Goal: Task Accomplishment & Management: Use online tool/utility

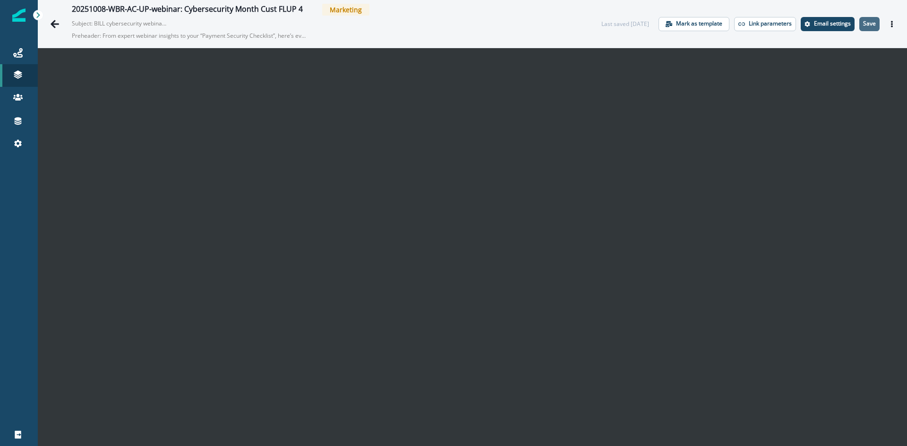
click at [868, 26] on p "Save" at bounding box center [869, 23] width 13 height 7
click at [859, 26] on button "Save" at bounding box center [869, 24] width 20 height 14
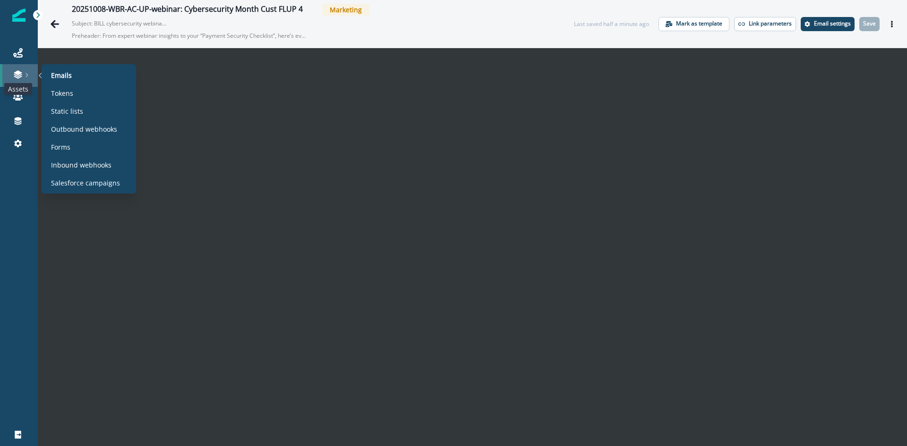
click at [16, 73] on icon at bounding box center [18, 72] width 8 height 5
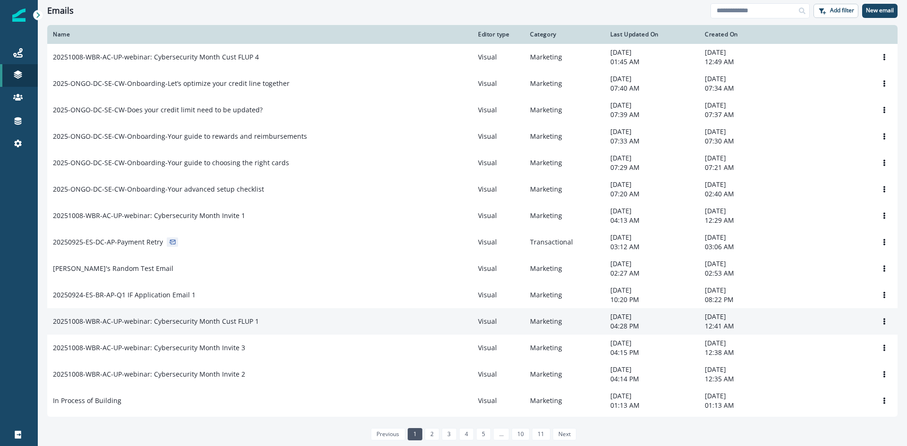
click at [239, 326] on p "20251008-WBR-AC-UP-webinar: Cybersecurity Month Cust FLUP 1" at bounding box center [156, 321] width 206 height 9
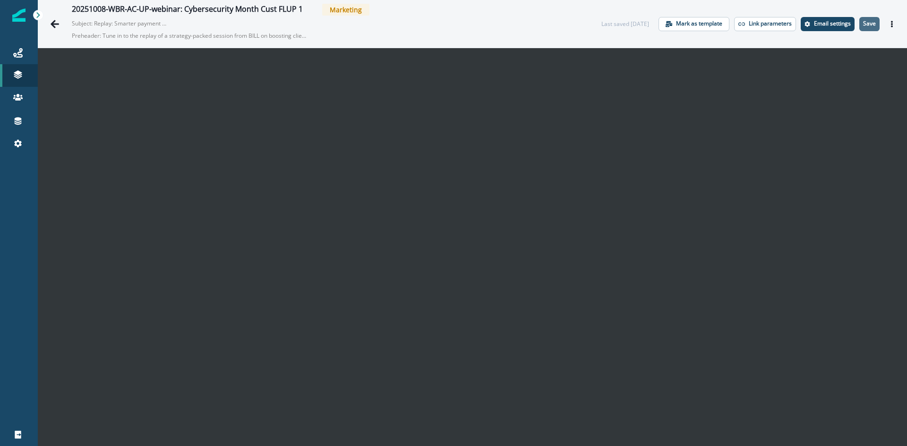
click at [863, 20] on p "Save" at bounding box center [869, 23] width 13 height 7
click at [891, 26] on icon "Actions" at bounding box center [892, 24] width 2 height 7
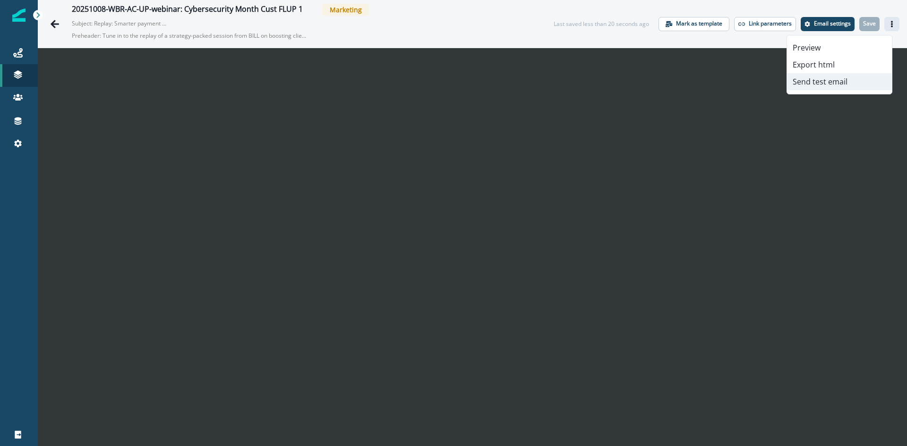
click at [836, 79] on button "Send test email" at bounding box center [839, 81] width 105 height 17
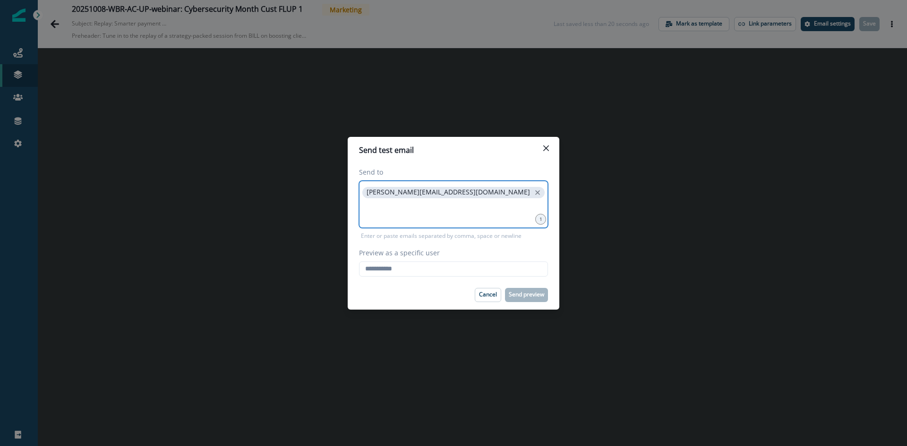
click at [426, 207] on input at bounding box center [453, 212] width 186 height 19
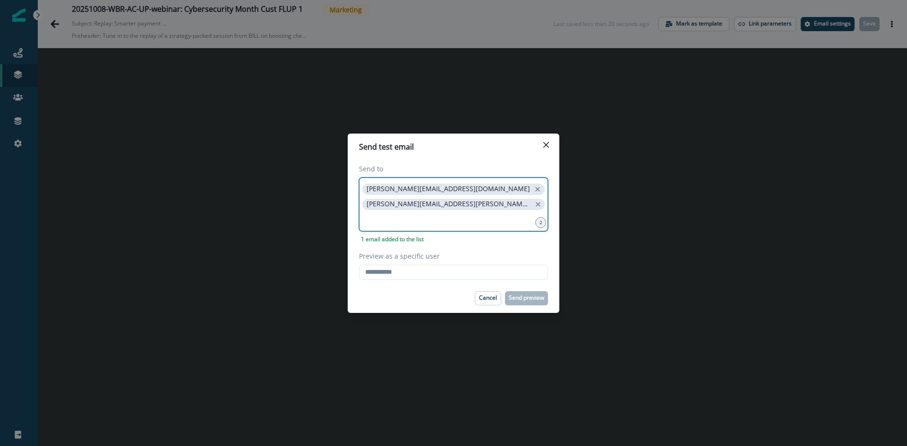
click at [533, 187] on icon "close" at bounding box center [537, 189] width 9 height 9
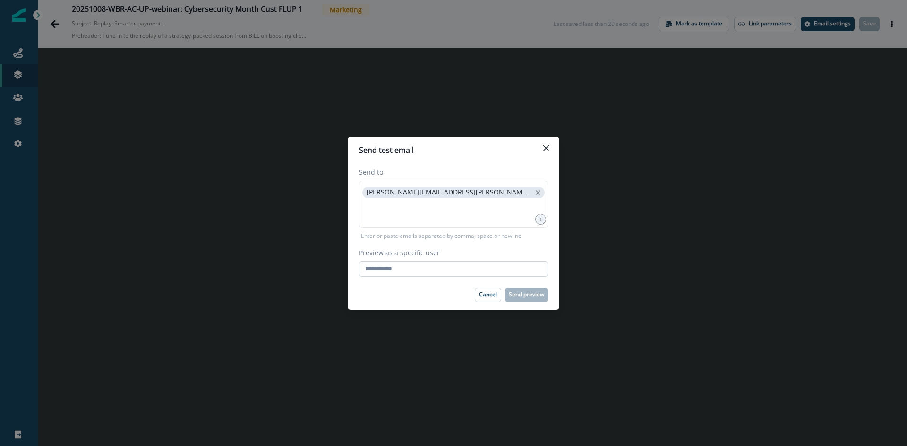
drag, startPoint x: 421, startPoint y: 263, endPoint x: 423, endPoint y: 267, distance: 5.1
click at [421, 263] on input "Preview as a specific user" at bounding box center [453, 269] width 189 height 15
type input "**********"
click at [536, 293] on p "Send preview" at bounding box center [526, 295] width 35 height 7
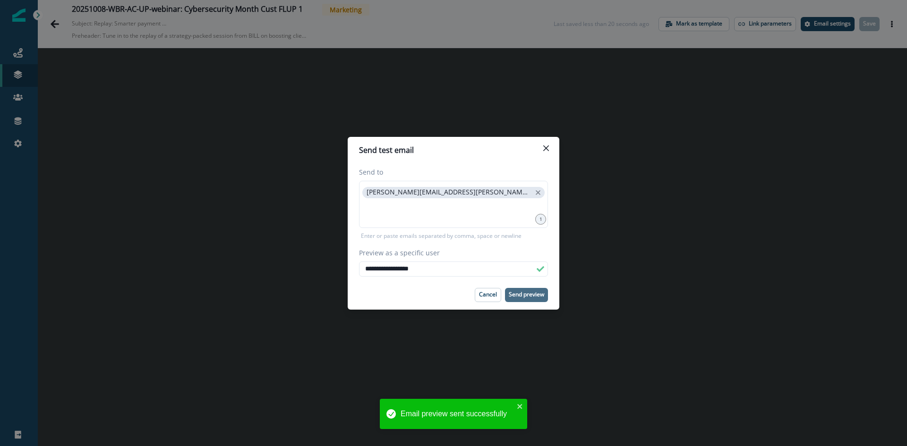
click at [139, 150] on div "**********" at bounding box center [453, 223] width 907 height 446
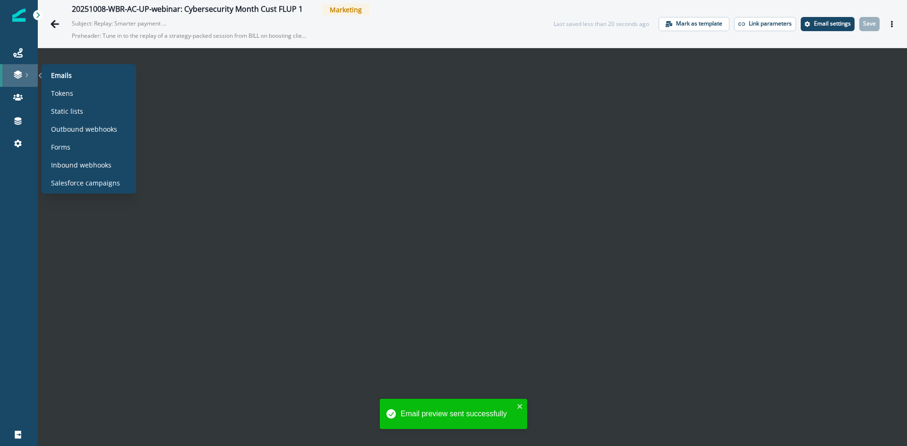
click at [8, 70] on div at bounding box center [19, 74] width 30 height 9
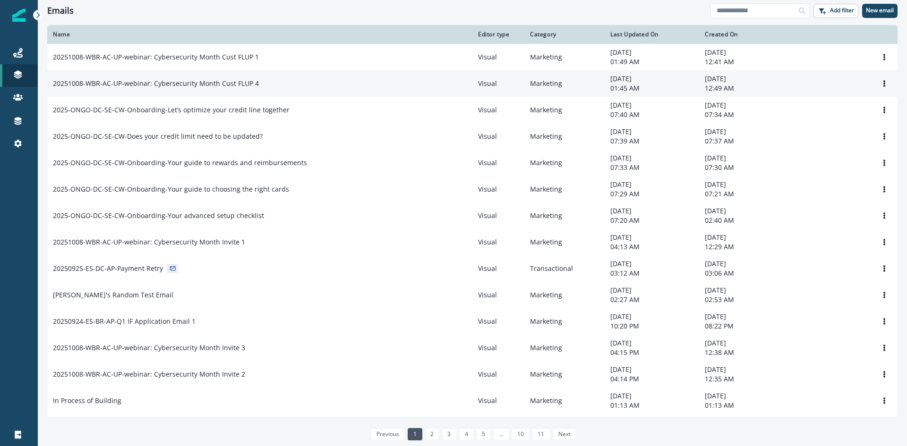
click at [240, 89] on td "20251008-WBR-AC-UP-webinar: Cybersecurity Month Cust FLUP 4" at bounding box center [259, 83] width 425 height 26
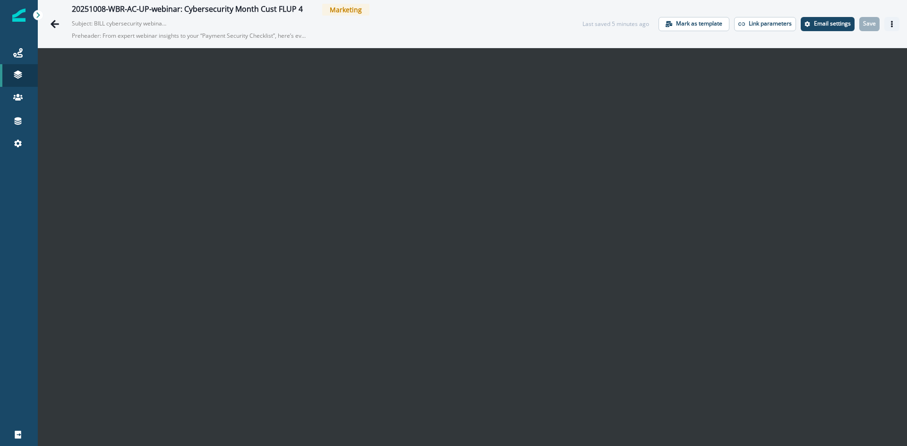
click at [889, 22] on icon "Actions" at bounding box center [892, 24] width 7 height 7
click at [889, 19] on button "Actions" at bounding box center [891, 24] width 15 height 14
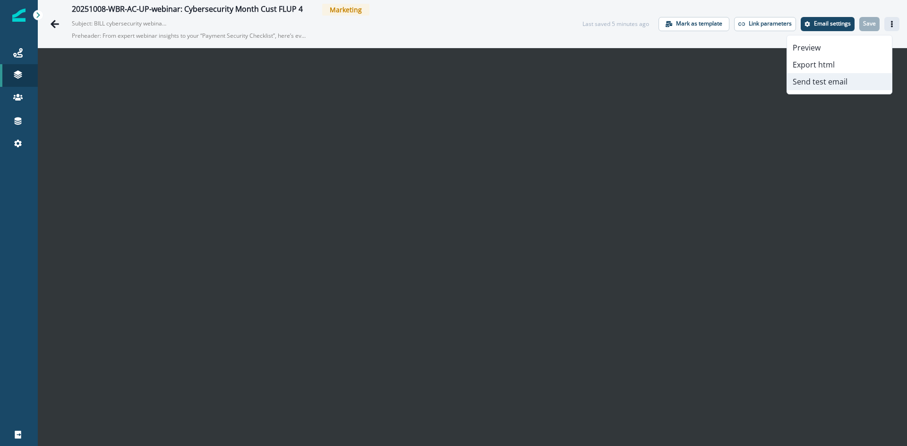
click at [854, 79] on button "Send test email" at bounding box center [839, 81] width 105 height 17
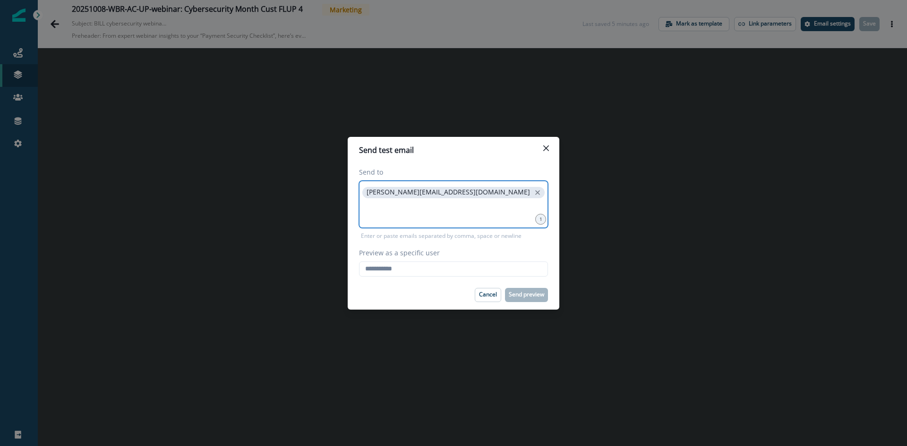
click at [501, 203] on input at bounding box center [453, 212] width 186 height 19
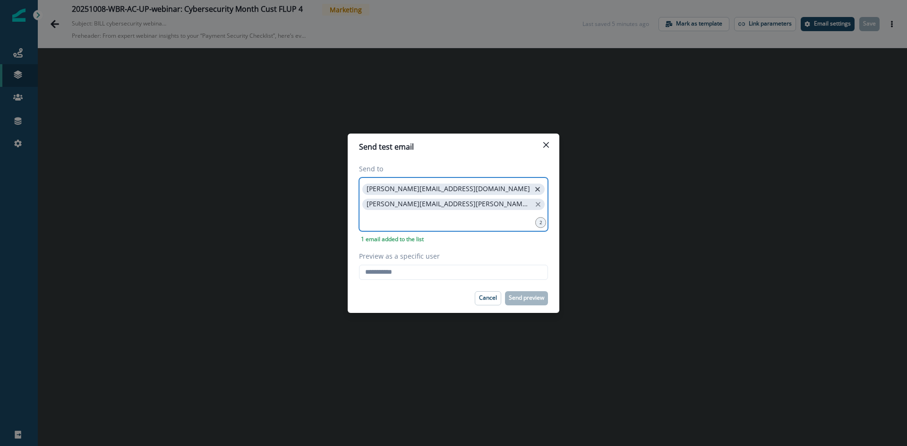
click at [533, 188] on icon "close" at bounding box center [537, 189] width 9 height 9
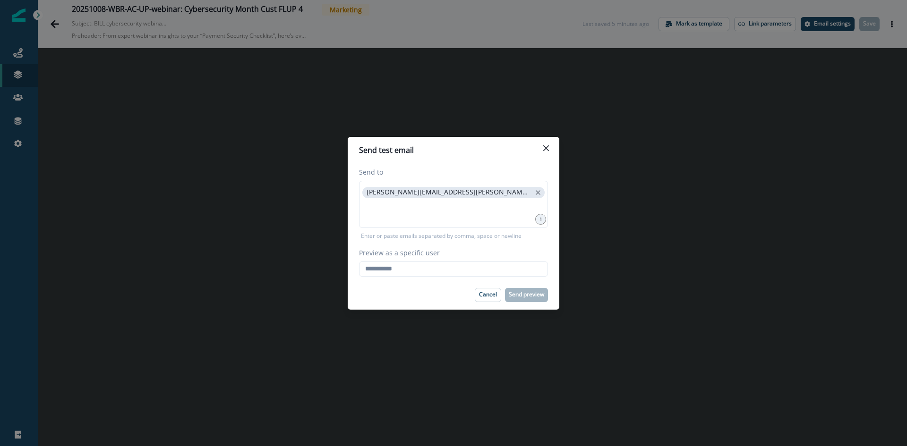
click at [422, 277] on div "Send to [PERSON_NAME][EMAIL_ADDRESS][PERSON_NAME][DOMAIN_NAME] 1 Enter or paste…" at bounding box center [454, 221] width 212 height 117
click at [419, 268] on input "Preview as a specific user" at bounding box center [453, 269] width 189 height 15
type input "**********"
click at [526, 293] on p "Send preview" at bounding box center [526, 295] width 35 height 7
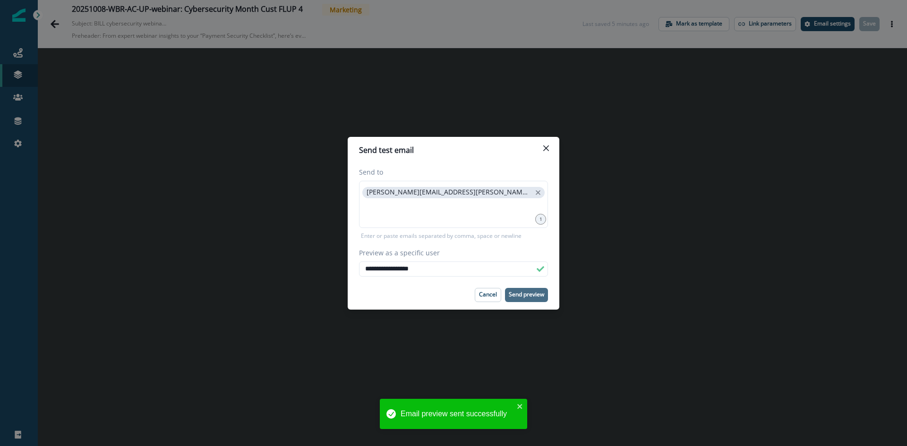
click at [608, 240] on div "**********" at bounding box center [453, 223] width 907 height 446
